Goal: Find specific page/section

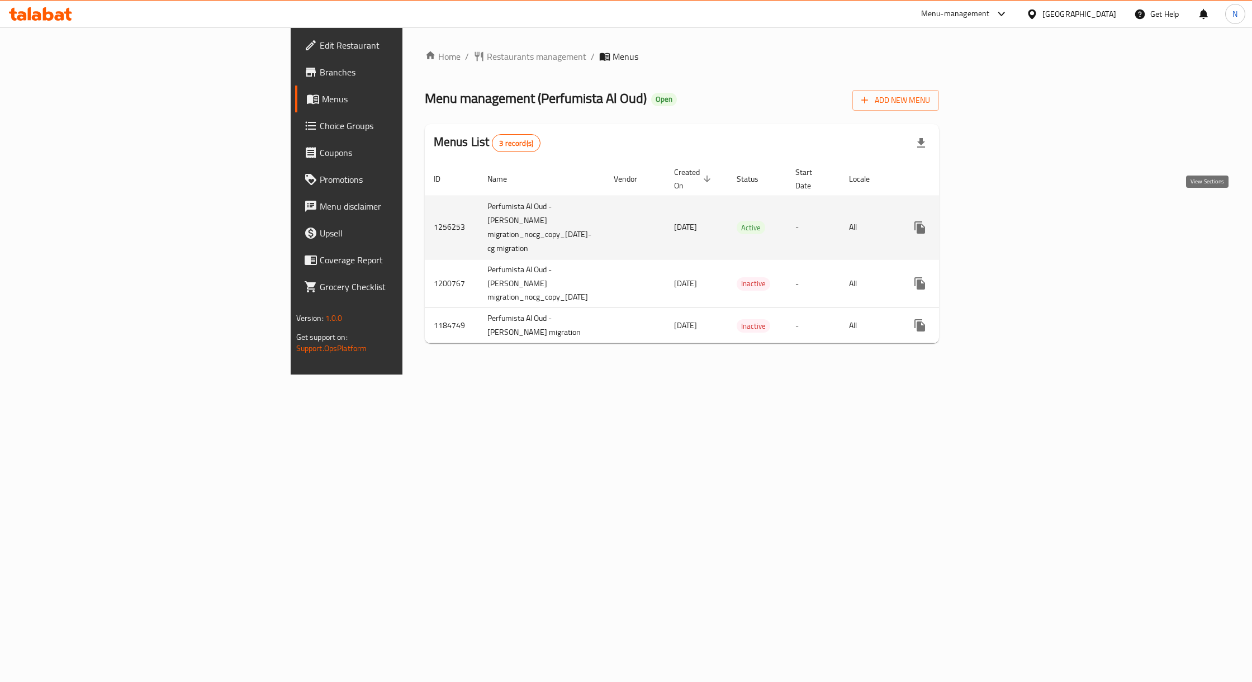
click at [1014, 214] on link "enhanced table" at bounding box center [1000, 227] width 27 height 27
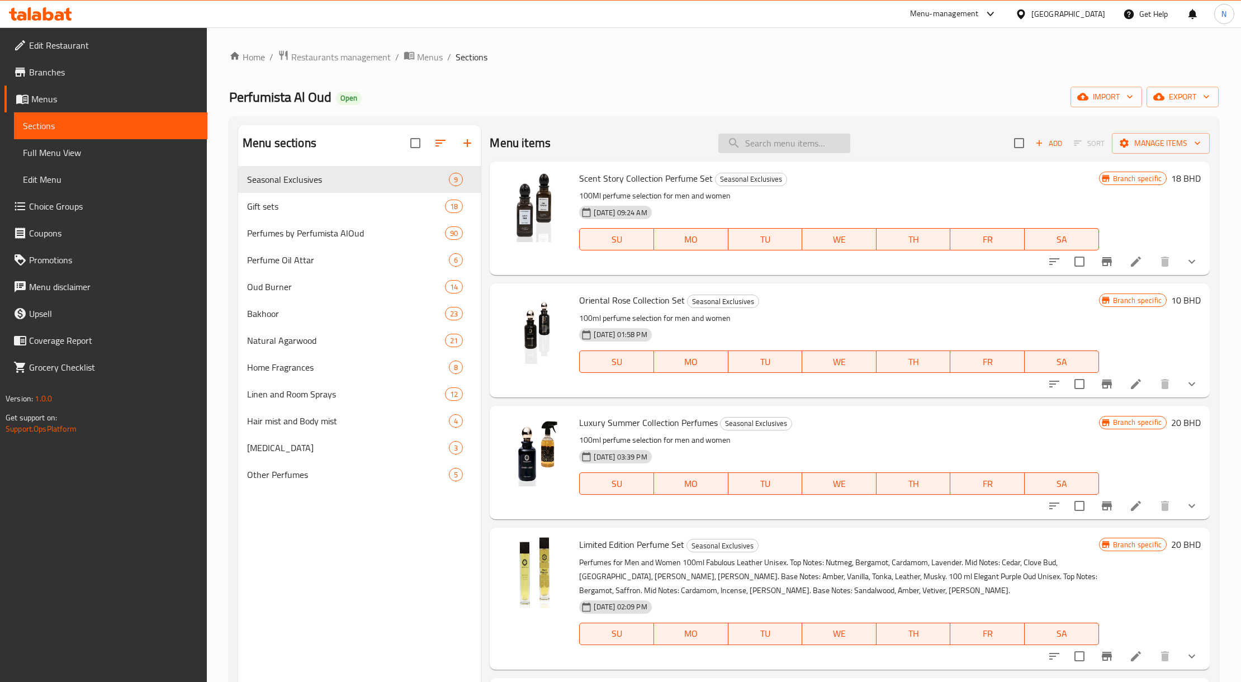
click at [783, 149] on input "search" at bounding box center [784, 144] width 132 height 20
paste input "oud forever"
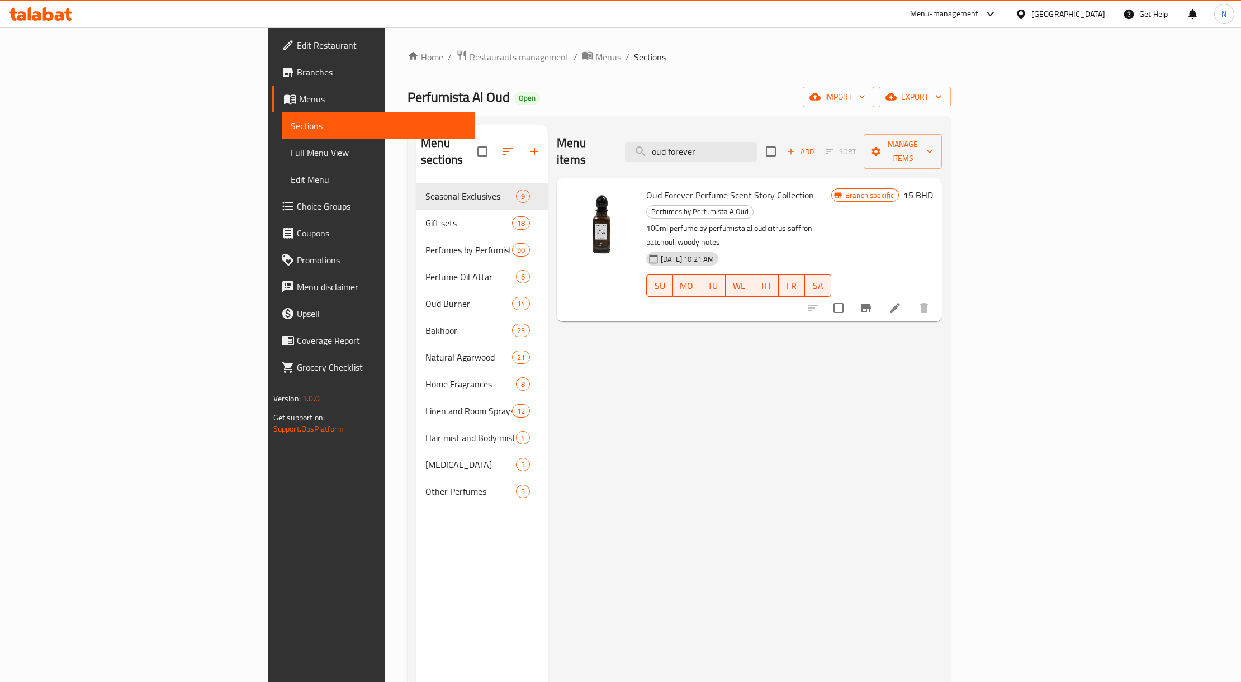
click at [618, 356] on div "Menu items oud forever Add Sort Manage items Oud Forever Perfume Scent Story Co…" at bounding box center [745, 466] width 394 height 682
drag, startPoint x: 611, startPoint y: 360, endPoint x: 597, endPoint y: 408, distance: 49.5
click at [597, 408] on div "Menu items oud forever Add Sort Manage items Oud Forever Perfume Scent Story Co…" at bounding box center [745, 466] width 394 height 682
click at [801, 153] on div "Menu items oud forever Add Sort Manage items" at bounding box center [749, 151] width 385 height 53
click at [757, 144] on input "oud forever" at bounding box center [691, 152] width 132 height 20
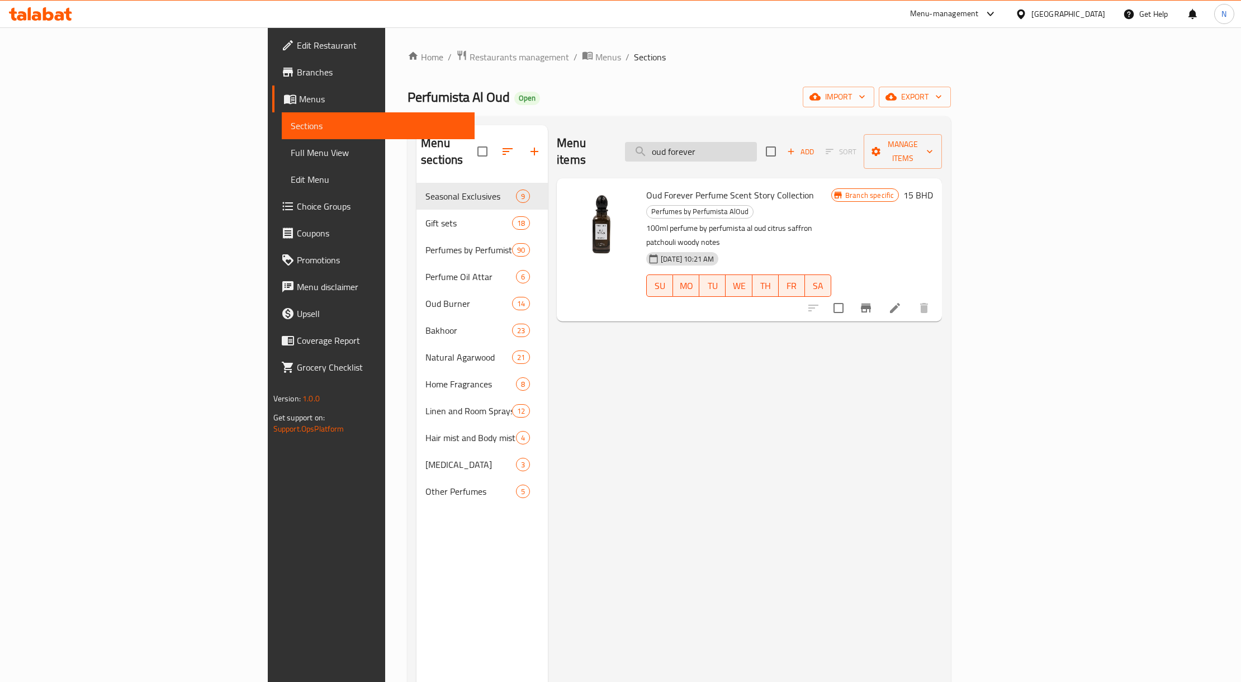
click at [757, 144] on input "oud forever" at bounding box center [691, 152] width 132 height 20
paste input "Oriental De Arabia Perfume Scent Story Collection"
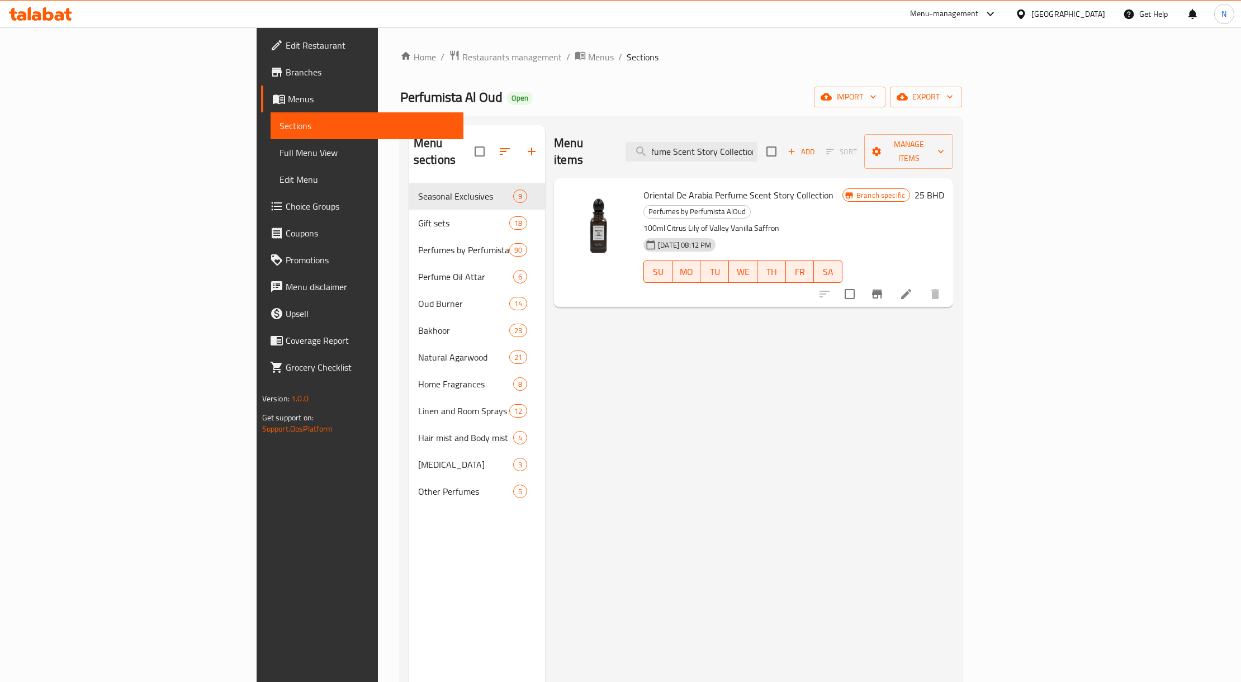
type input "Oriental De Arabia Perfume Scent Story Collection"
click at [750, 205] on span "Perfumes by Perfumista AlOud" at bounding box center [697, 211] width 106 height 13
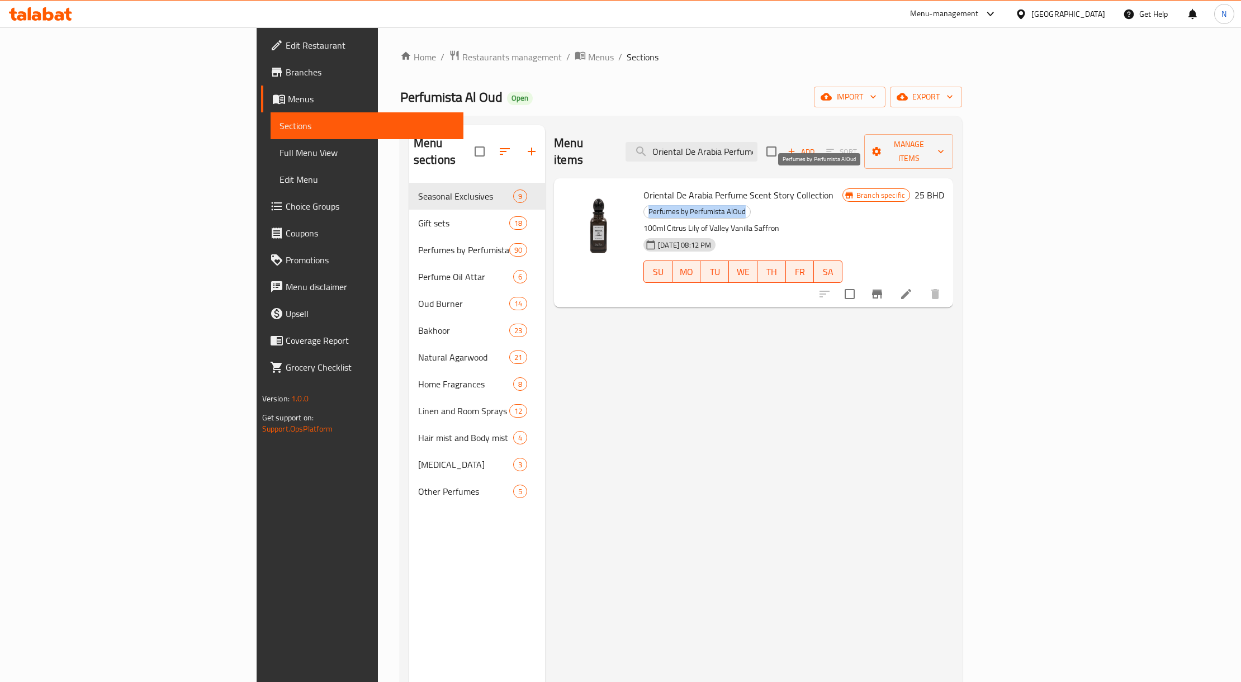
copy span "Perfumes by Perfumista AlOud"
